Goal: Book appointment/travel/reservation

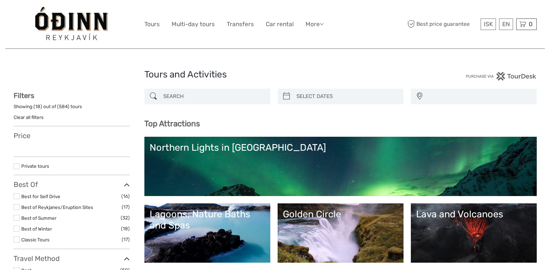
select select
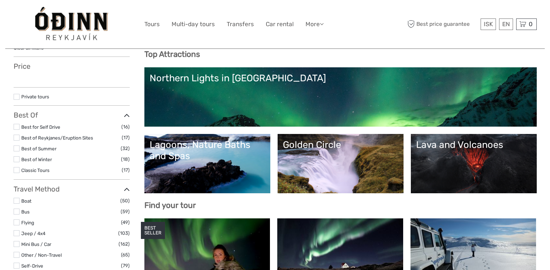
scroll to position [70, 0]
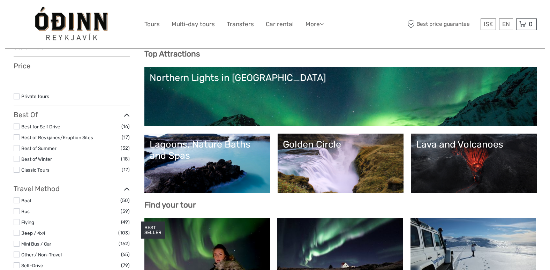
select select
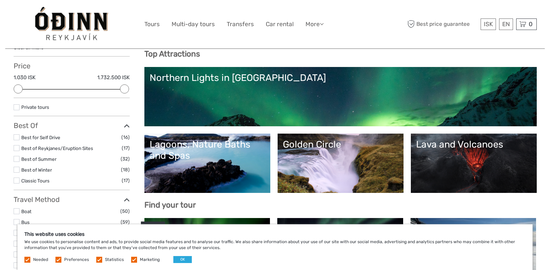
click at [313, 167] on link "Golden Circle" at bounding box center [340, 163] width 115 height 49
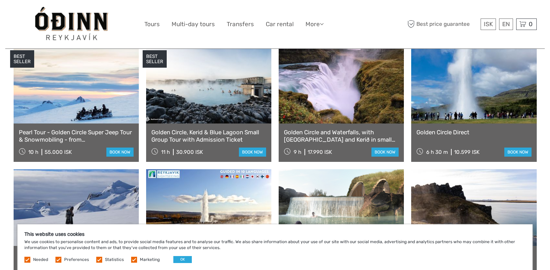
scroll to position [384, 0]
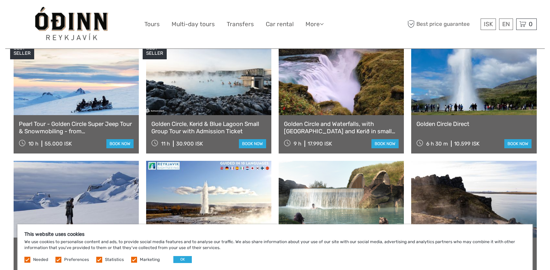
click at [329, 120] on link "Golden Circle and Waterfalls, with Friðheimar Farm and Kerið in small group" at bounding box center [341, 127] width 115 height 14
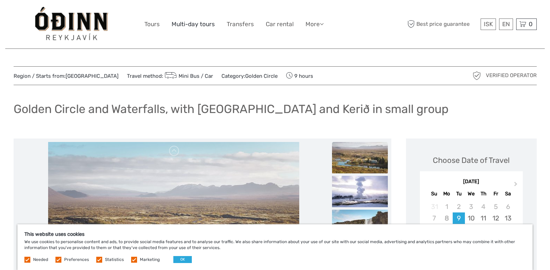
click at [202, 24] on link "Multi-day tours" at bounding box center [193, 24] width 43 height 10
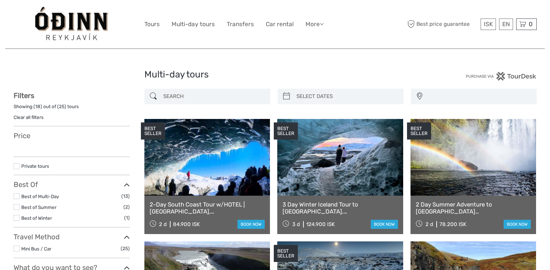
select select
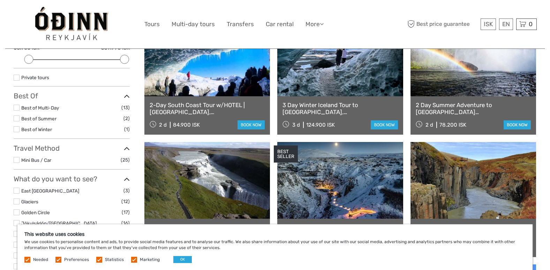
scroll to position [140, 0]
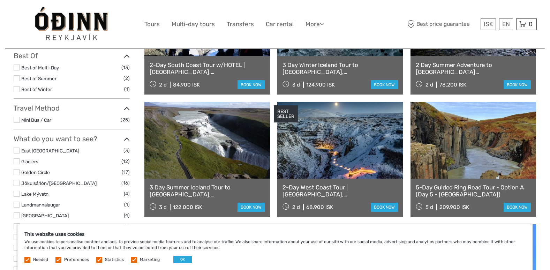
click at [235, 131] on link at bounding box center [207, 140] width 126 height 77
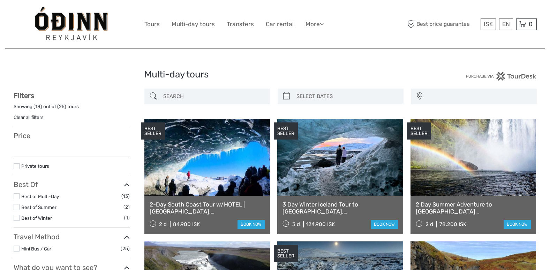
select select
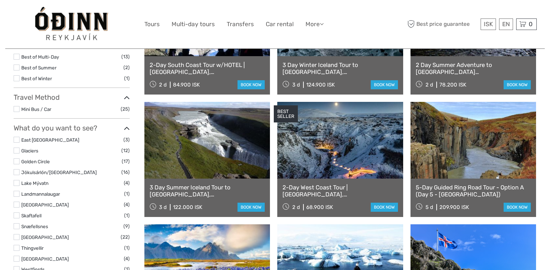
select select
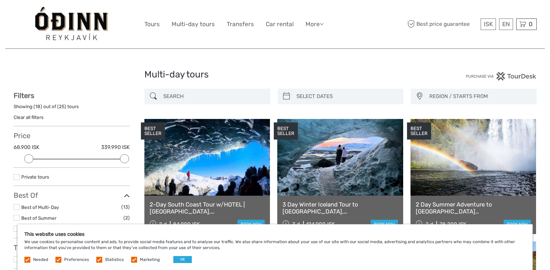
type input "08/09/2025"
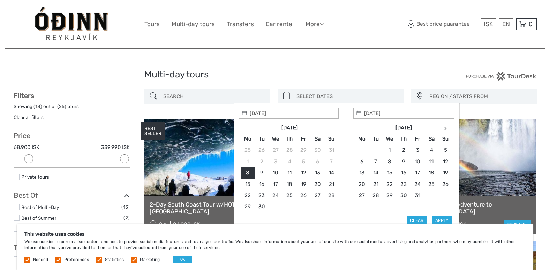
click at [313, 95] on input "search" at bounding box center [347, 96] width 106 height 12
click at [445, 128] on icon at bounding box center [446, 128] width 2 height 3
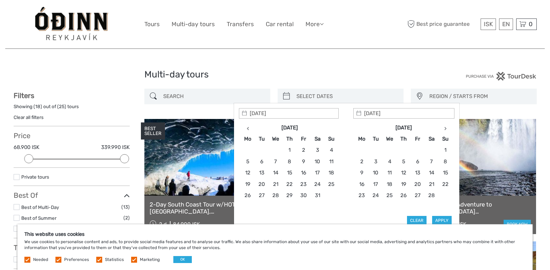
click at [445, 128] on icon at bounding box center [446, 128] width 2 height 3
type input "19/05/2026"
type input "21/05/2026"
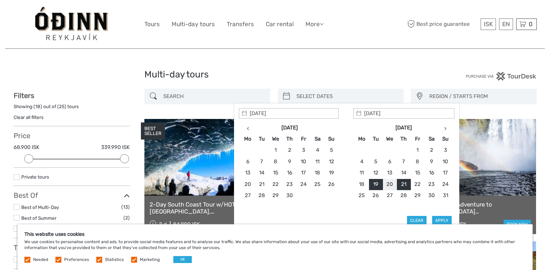
type input "19/05/2026"
click at [450, 220] on button "Apply" at bounding box center [442, 220] width 20 height 9
type input "19/05/2026 - 21/05/2026"
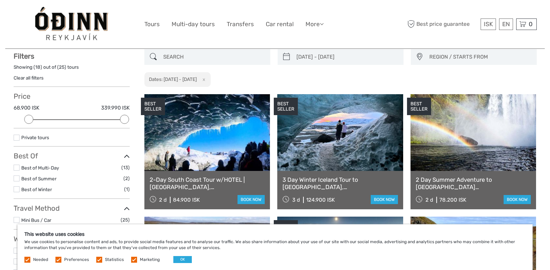
scroll to position [40, 0]
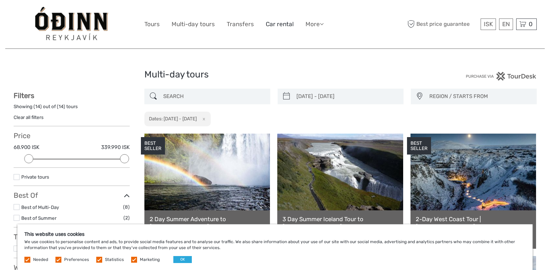
click at [278, 27] on link "Car rental" at bounding box center [280, 24] width 28 height 10
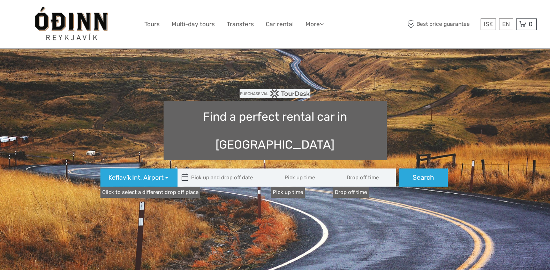
type input "08:00"
